Goal: Navigation & Orientation: Find specific page/section

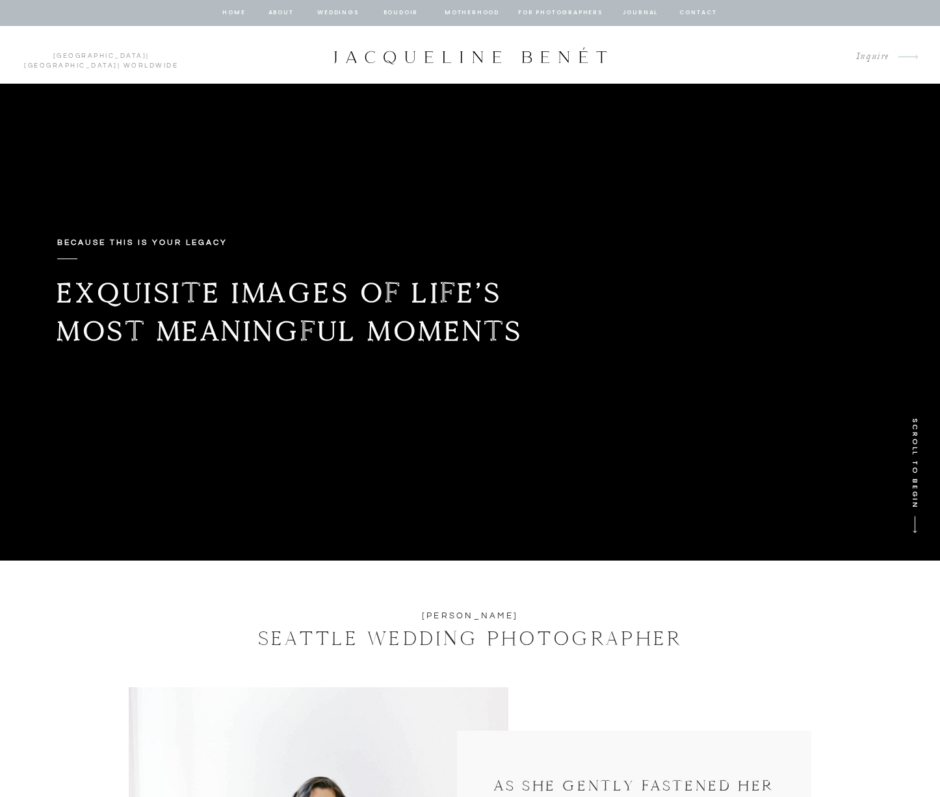
click at [475, 18] on nav "Motherhood" at bounding box center [471, 13] width 54 height 12
click at [533, 14] on nav "for photographers" at bounding box center [560, 13] width 84 height 12
click at [536, 11] on nav "for photographers" at bounding box center [560, 13] width 84 height 12
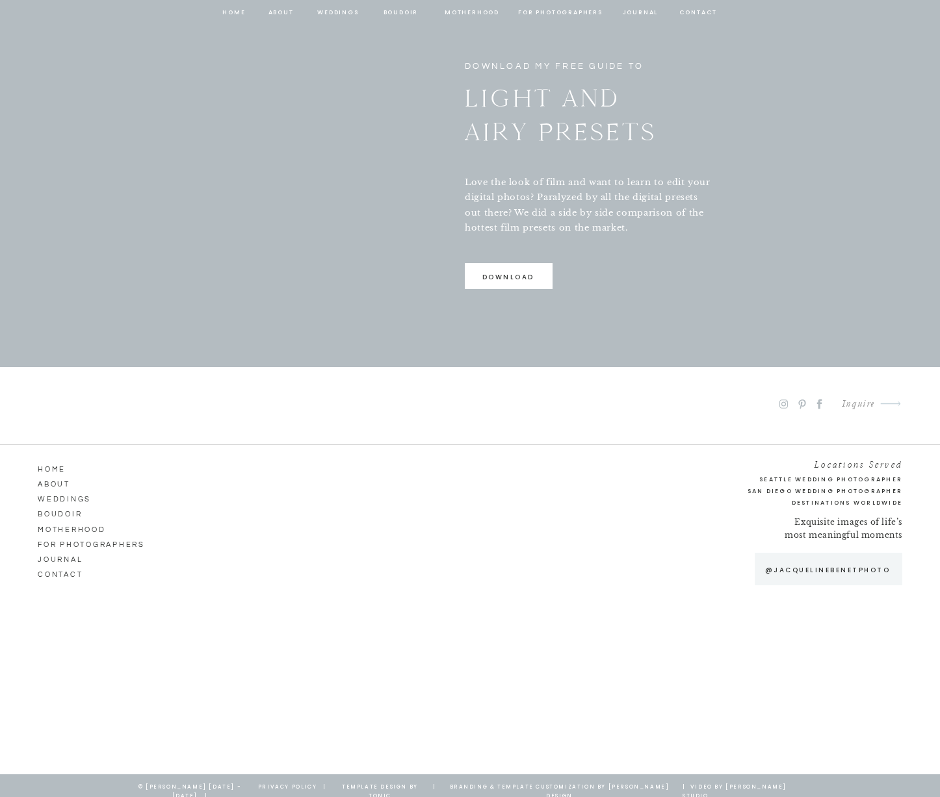
scroll to position [2311, 0]
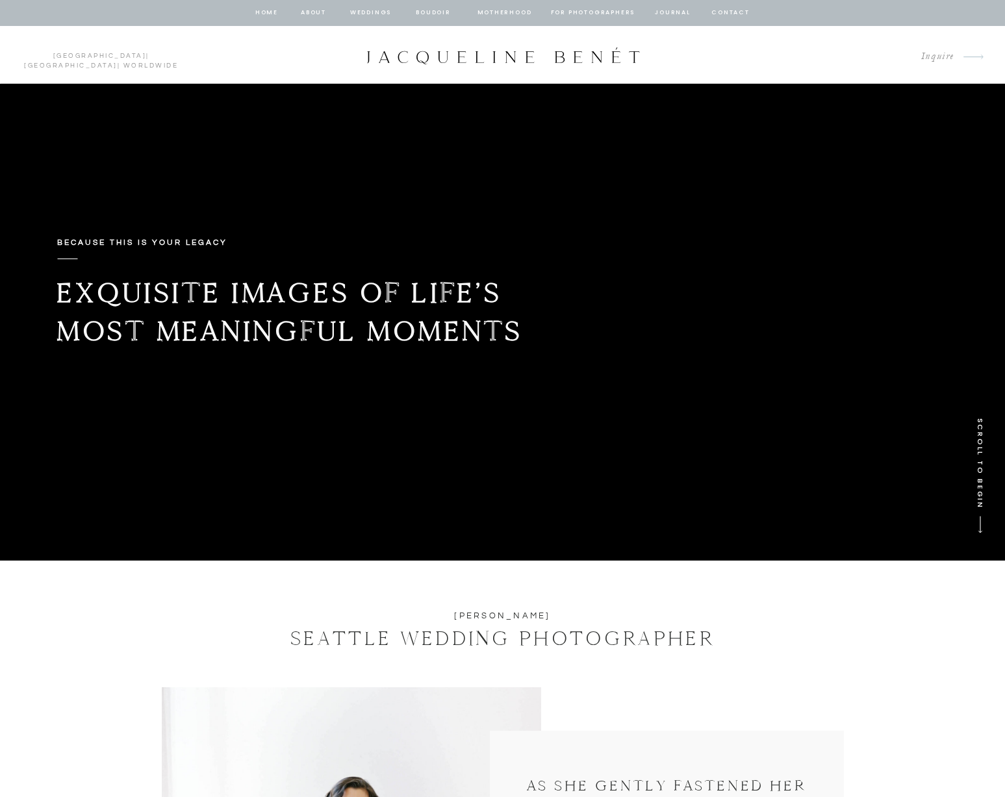
click at [297, 14] on div at bounding box center [502, 13] width 1005 height 26
click at [301, 11] on nav "about" at bounding box center [313, 13] width 27 height 12
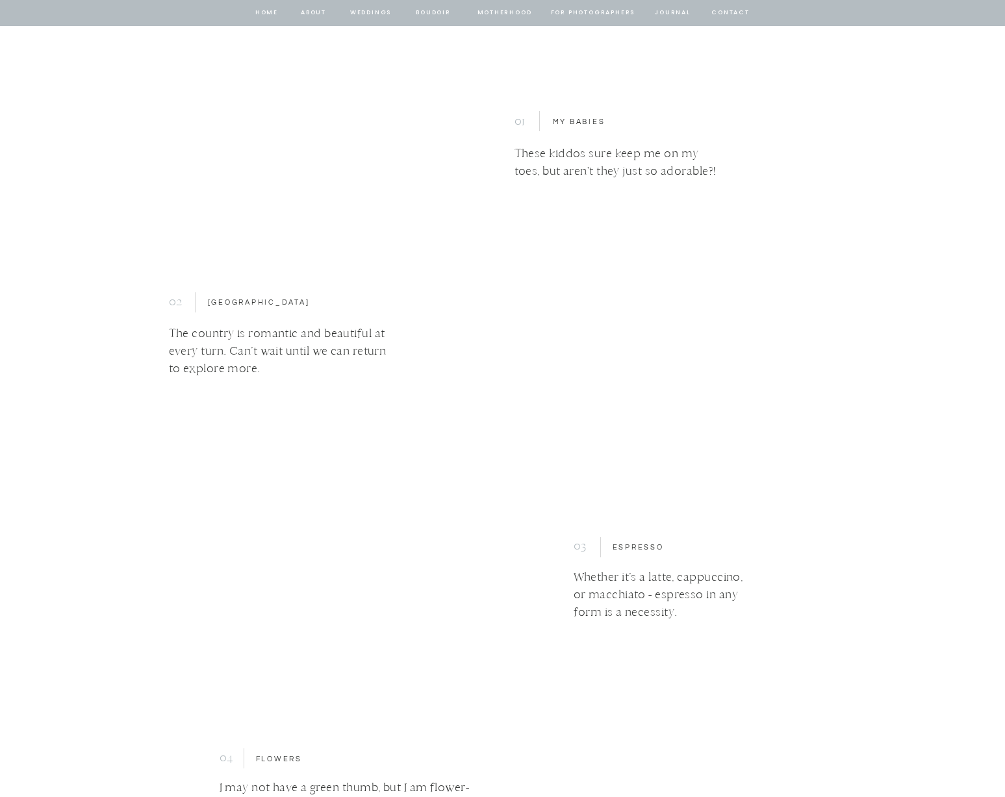
scroll to position [3676, 0]
